Goal: Navigation & Orientation: Find specific page/section

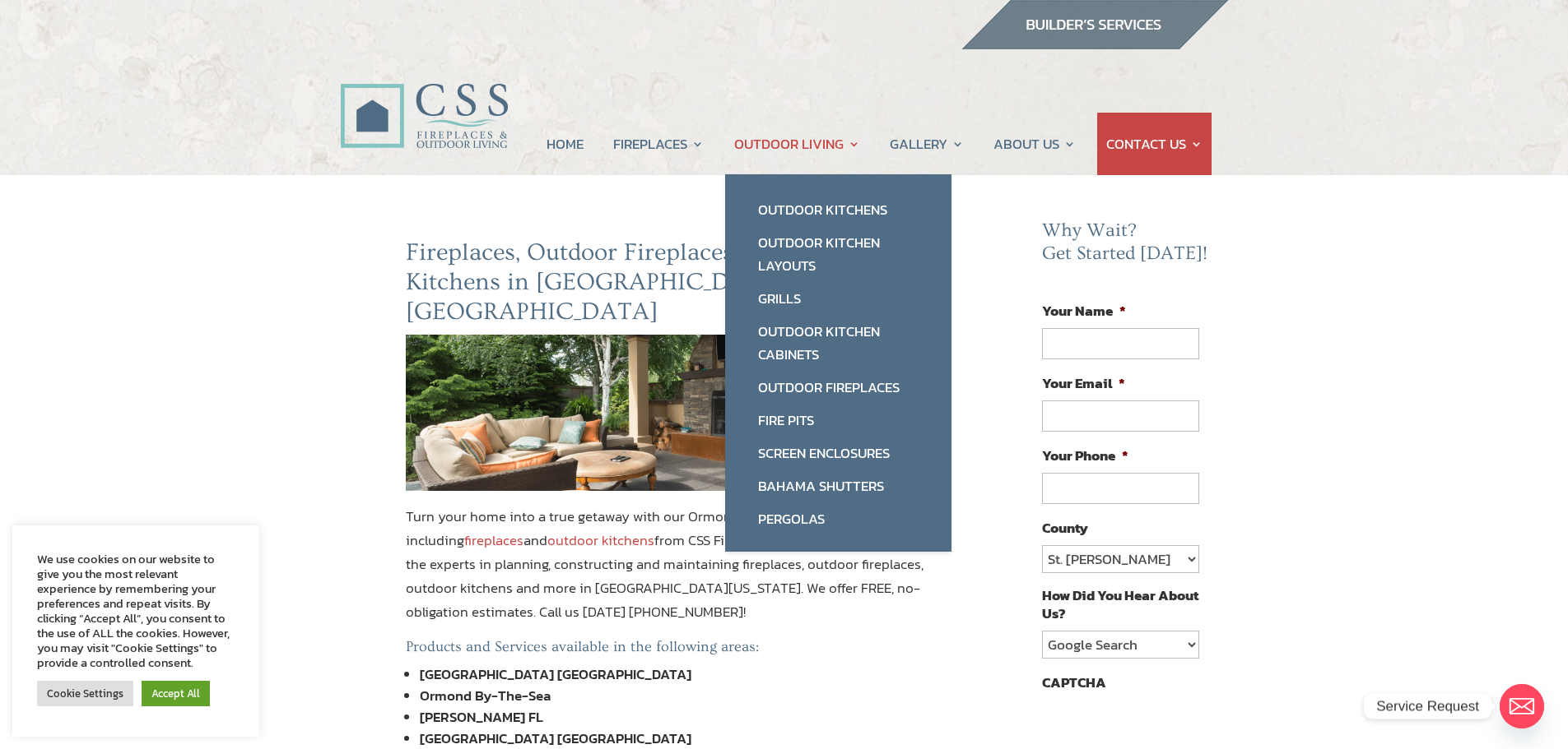
click at [808, 146] on link "OUTDOOR LIVING" at bounding box center [796, 144] width 126 height 62
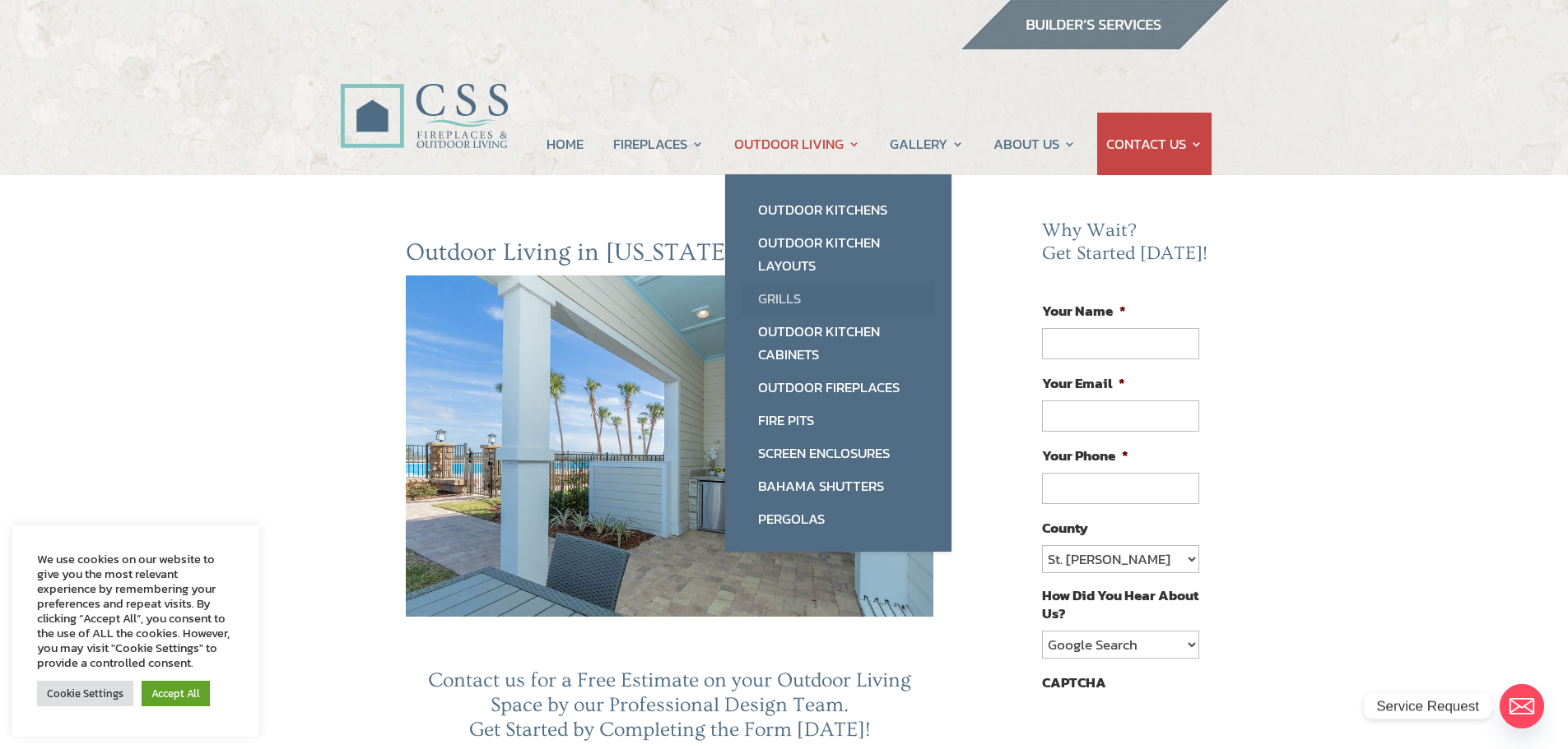
click at [783, 302] on link "Grills" at bounding box center [839, 298] width 194 height 33
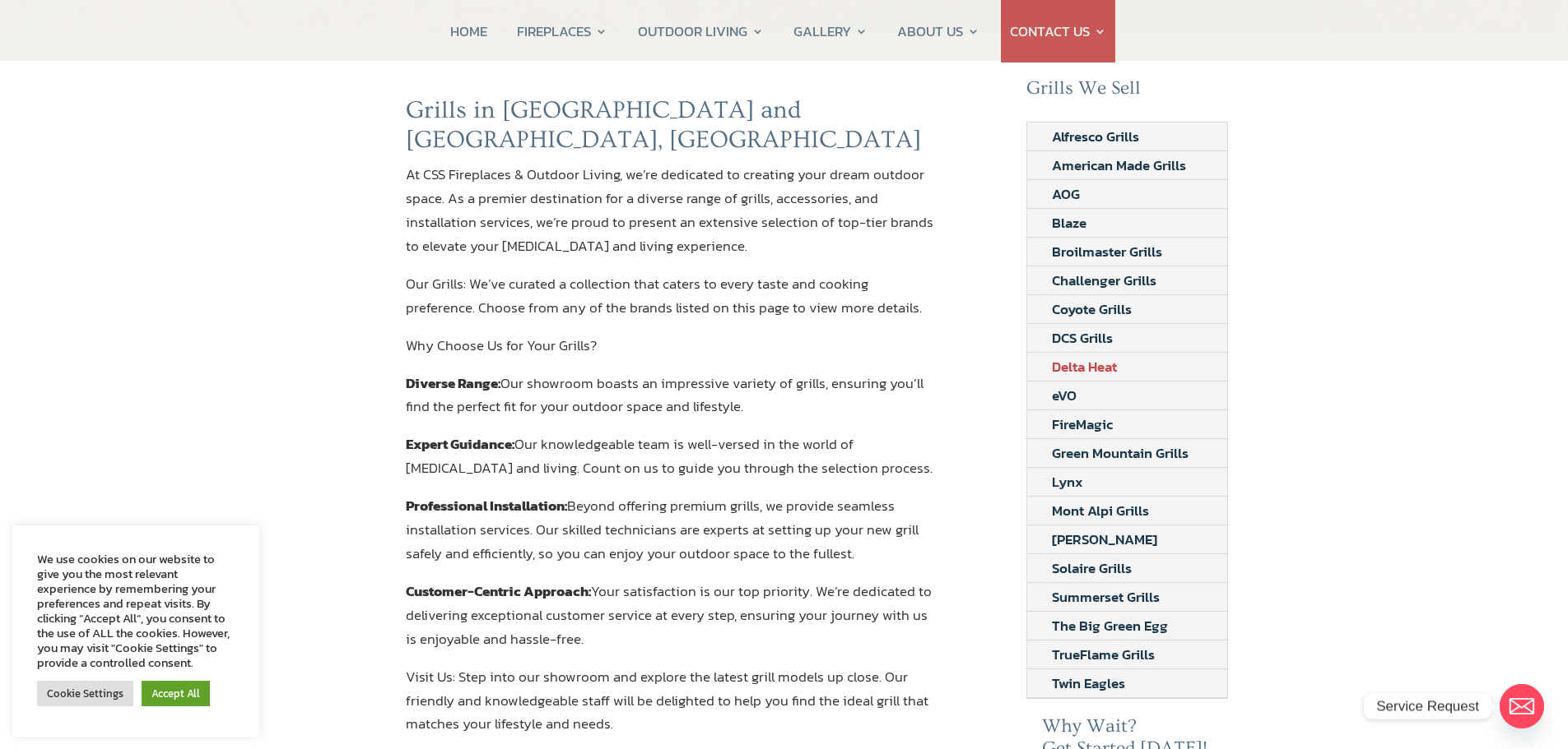
scroll to position [165, 0]
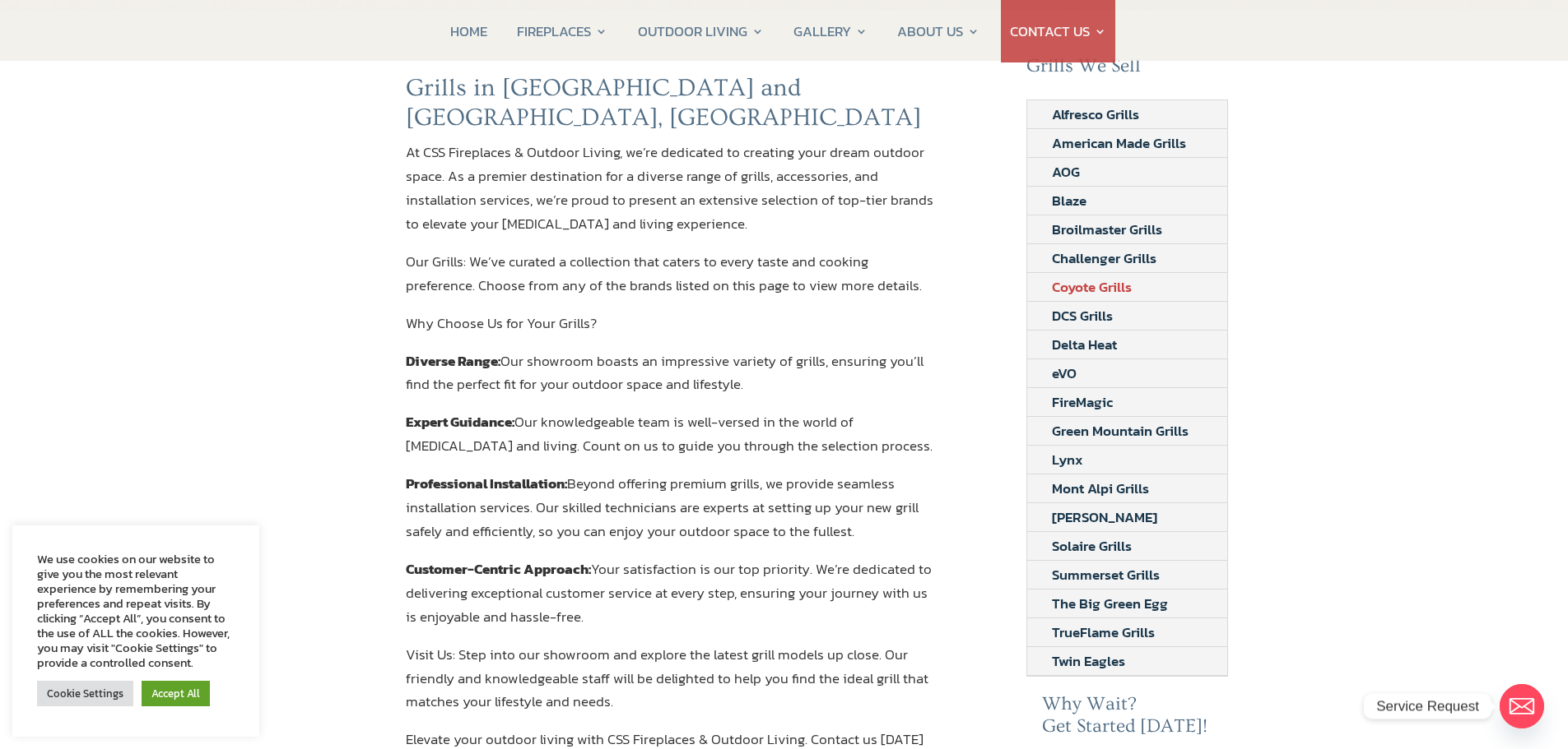
click at [1090, 285] on link "Coyote Grills" at bounding box center [1092, 286] width 129 height 28
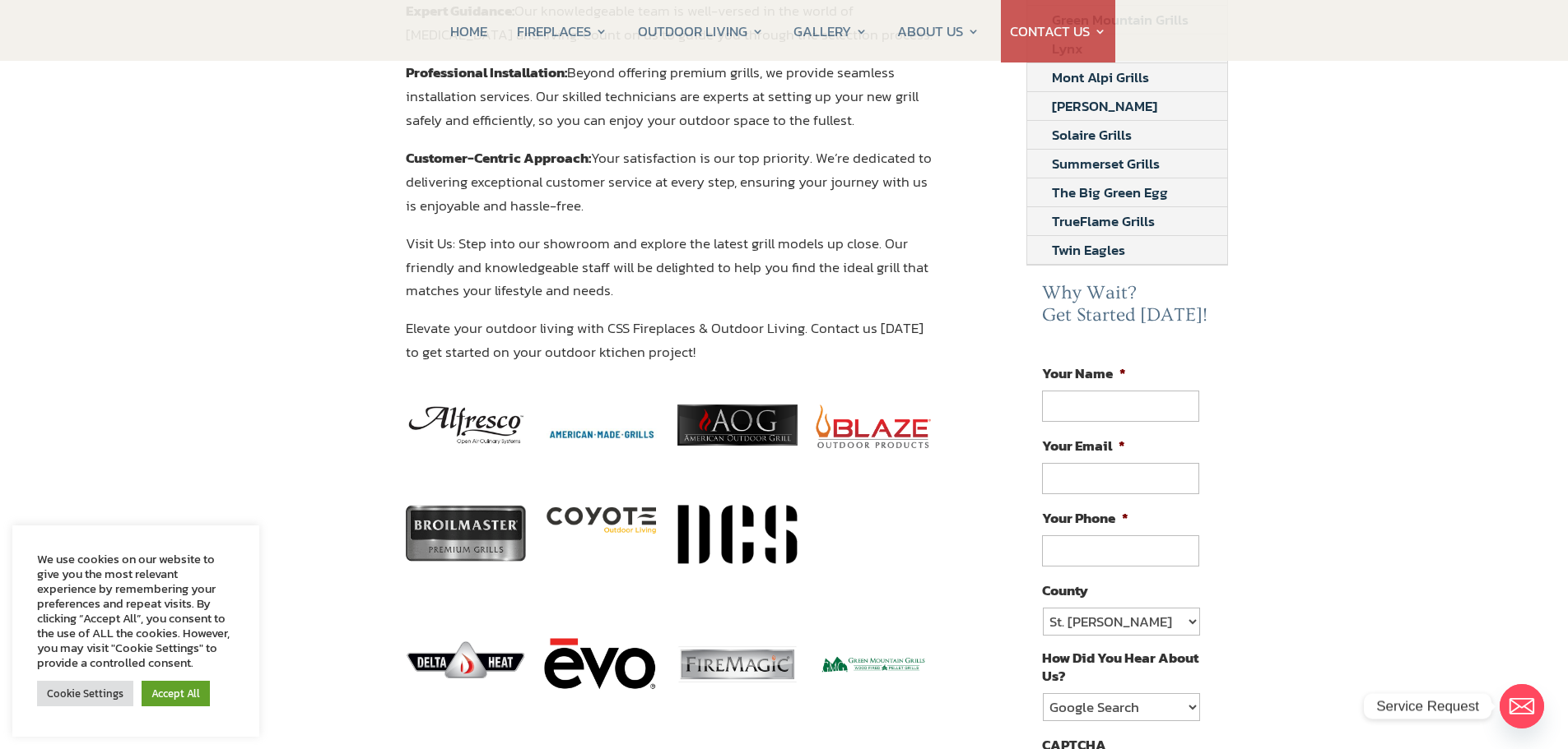
scroll to position [0, 0]
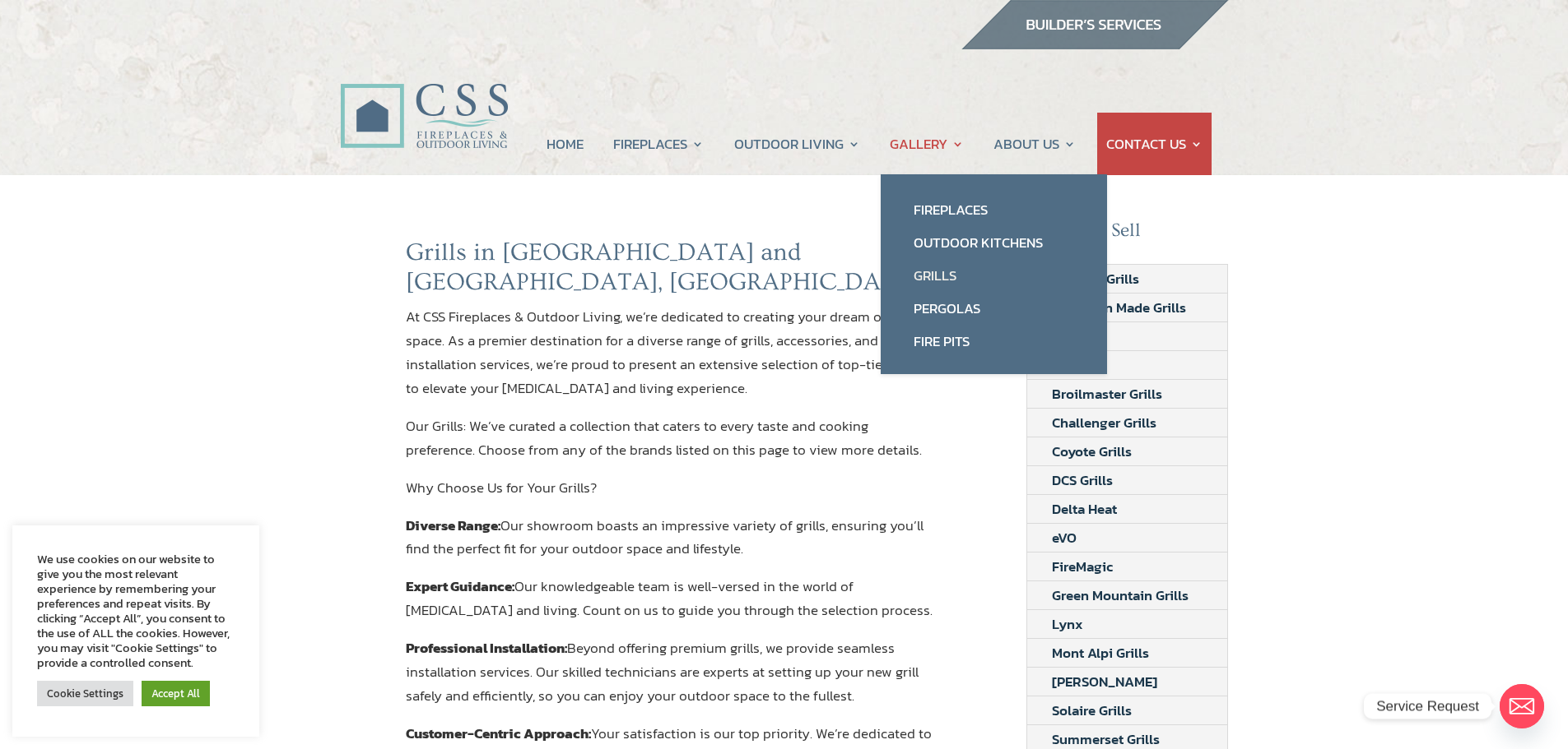
click at [910, 140] on link "GALLERY" at bounding box center [926, 144] width 74 height 62
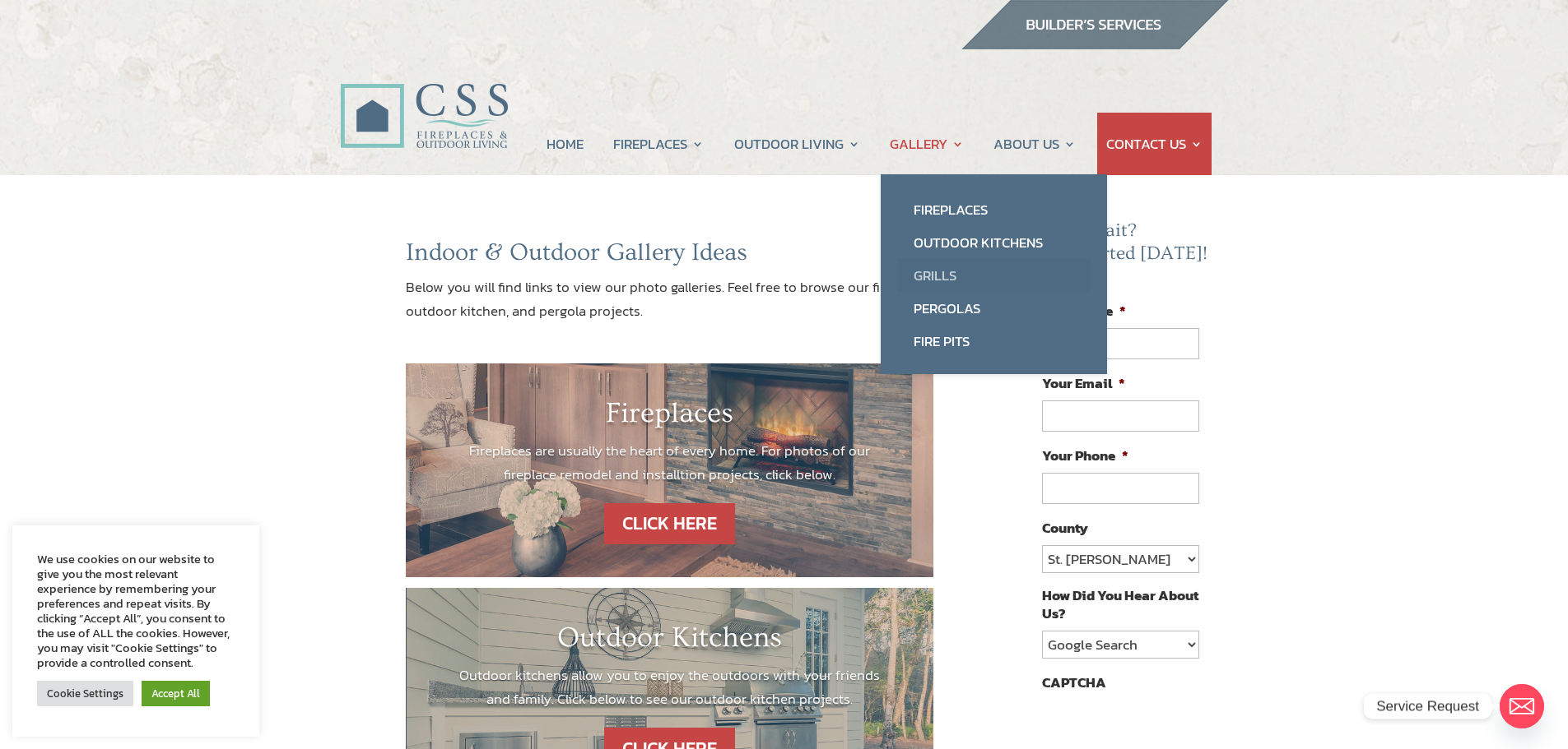
click at [946, 272] on link "Grills" at bounding box center [994, 275] width 194 height 33
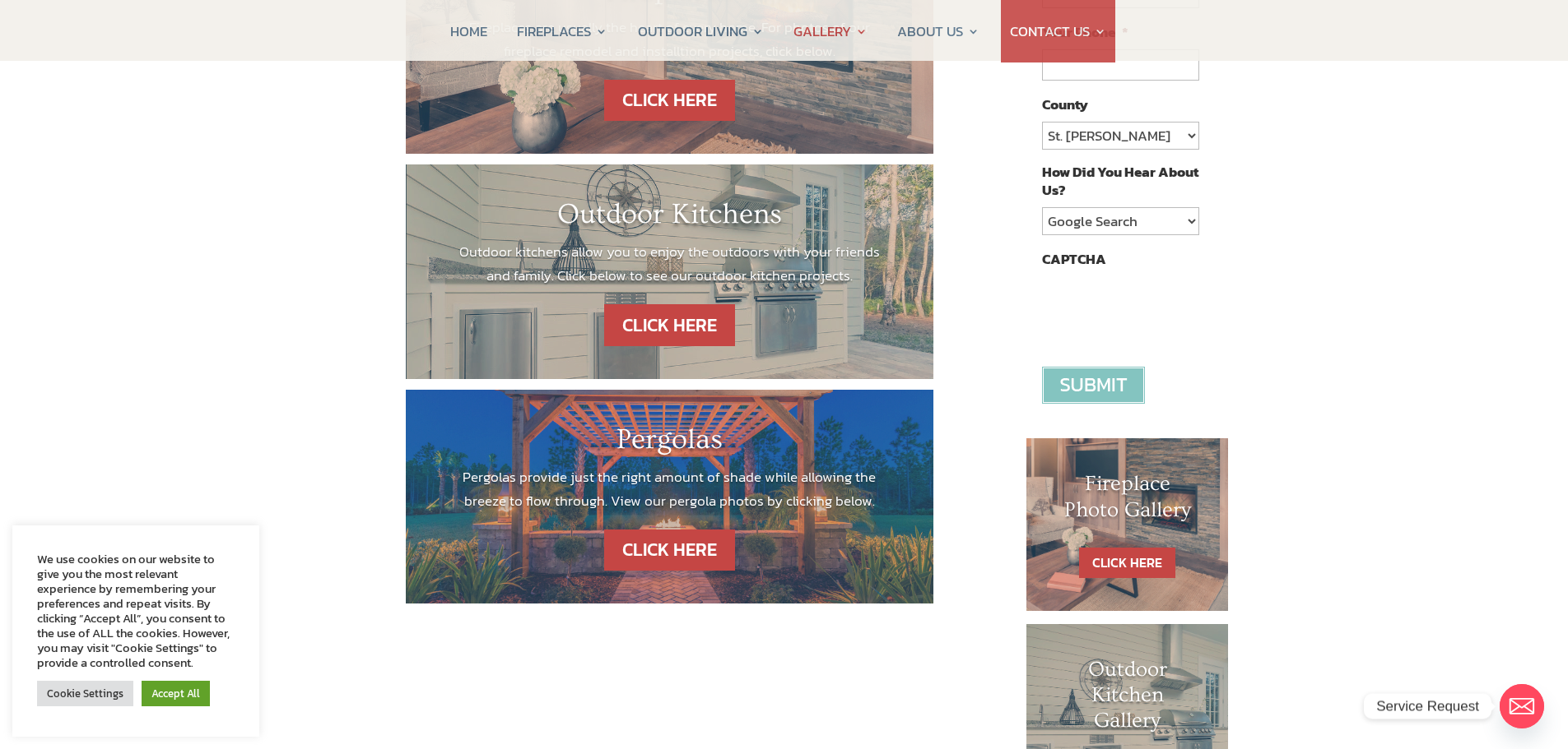
scroll to position [493, 0]
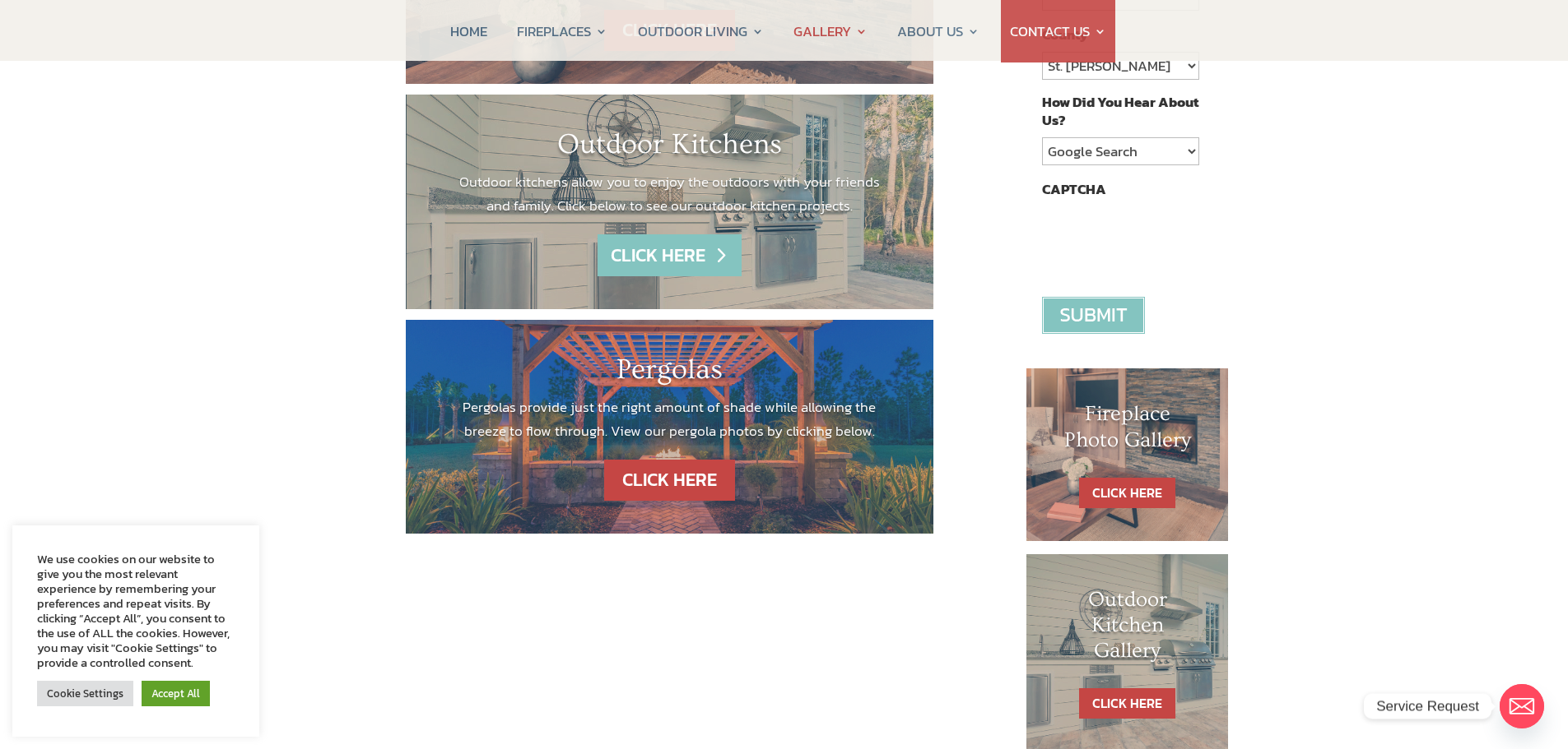
click at [664, 252] on link "CLICK HERE" at bounding box center [668, 256] width 143 height 42
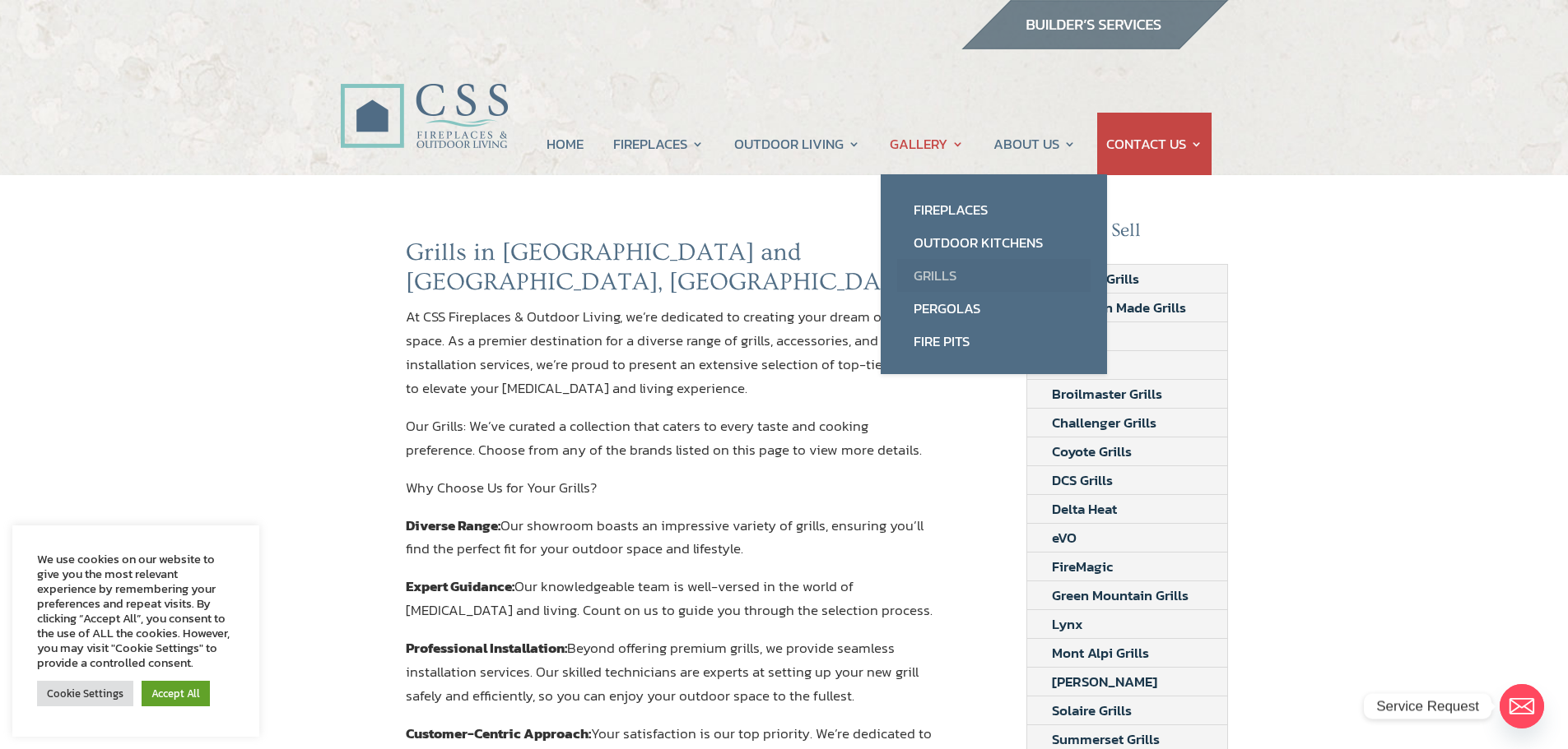
click at [934, 276] on link "Grills" at bounding box center [994, 275] width 194 height 33
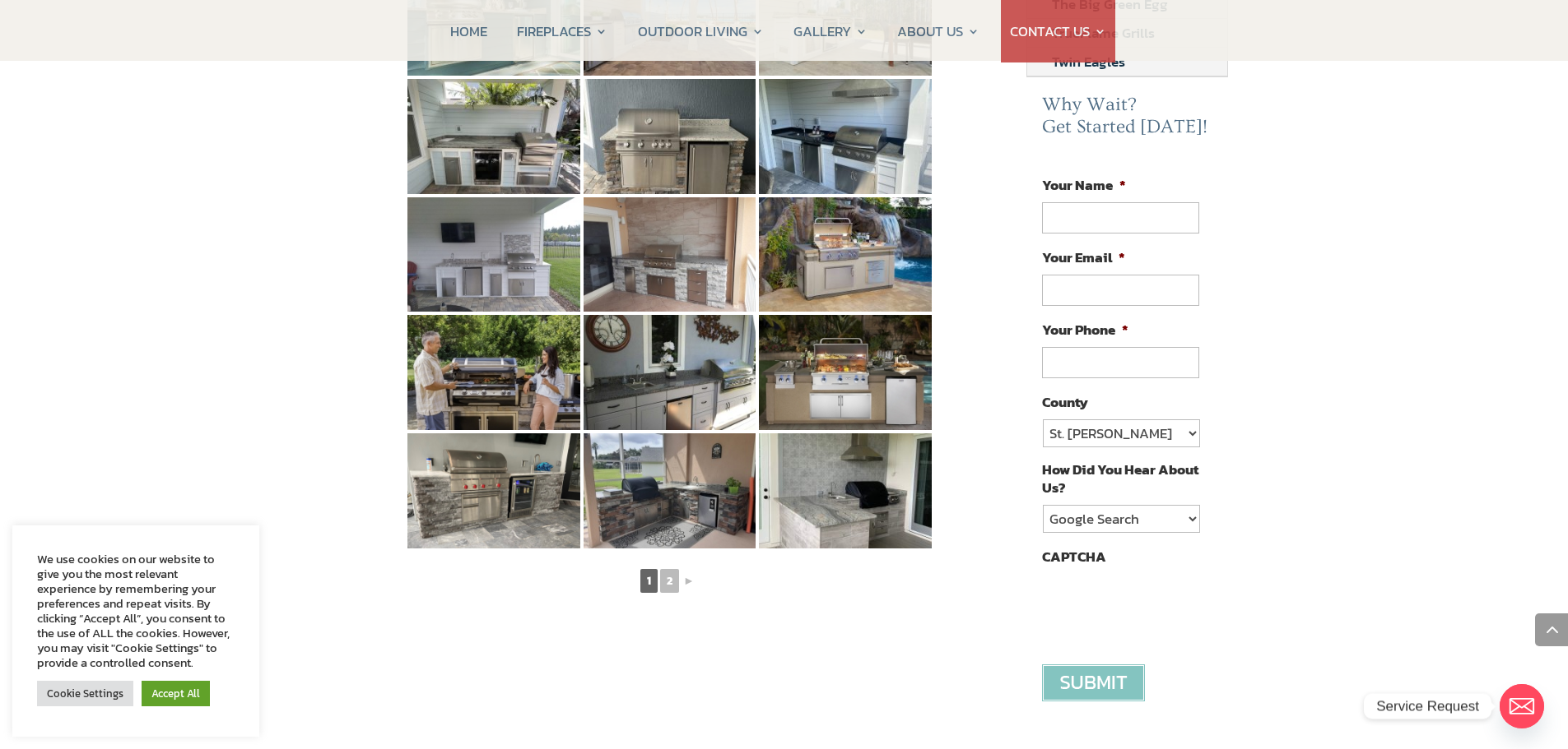
scroll to position [823, 0]
